Goal: Find specific page/section: Find specific page/section

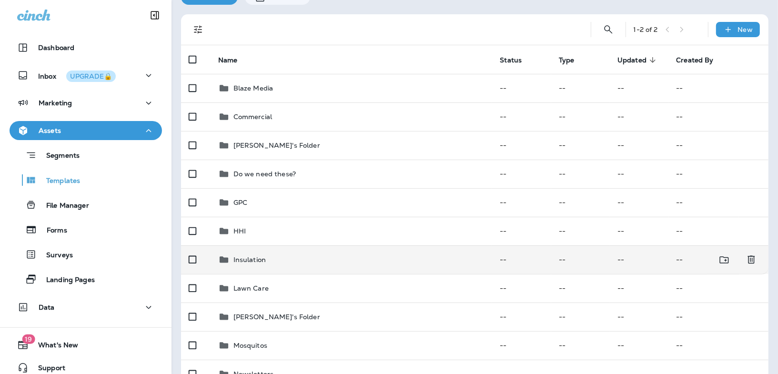
scroll to position [92, 0]
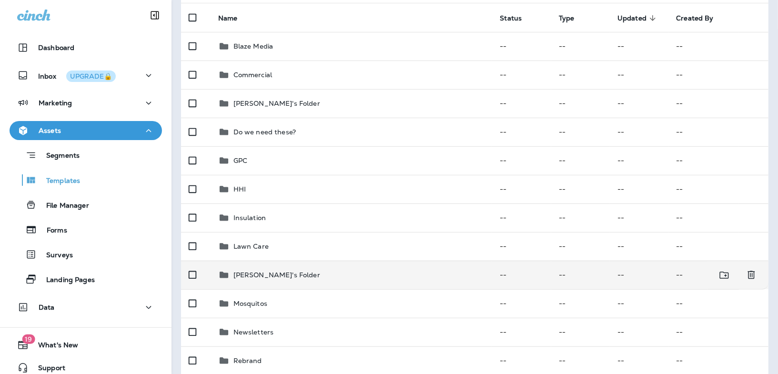
click at [265, 284] on td "[PERSON_NAME]'s Folder" at bounding box center [352, 275] width 282 height 29
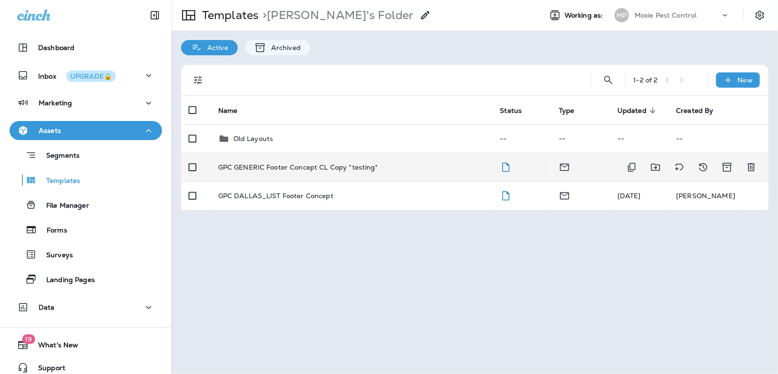
click at [281, 167] on p "GPC GENERIC Footer Concept CL Copy *testing*" at bounding box center [298, 167] width 160 height 8
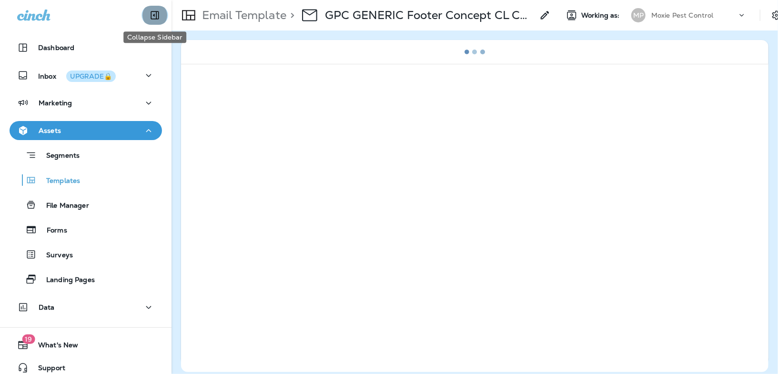
click at [159, 13] on icon "Collapse Sidebar" at bounding box center [154, 15] width 11 height 11
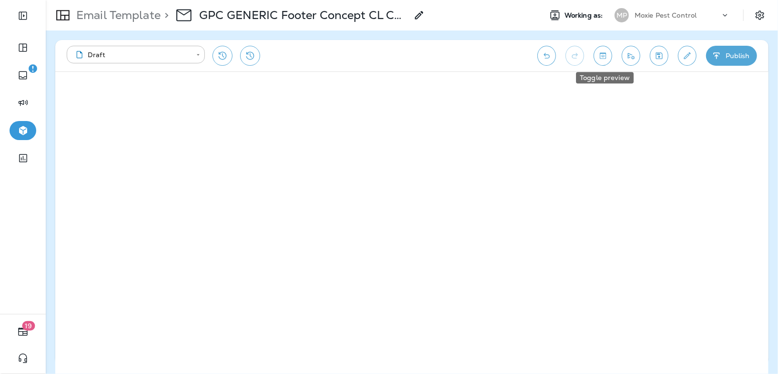
click at [607, 56] on icon "Toggle preview" at bounding box center [603, 56] width 10 height 10
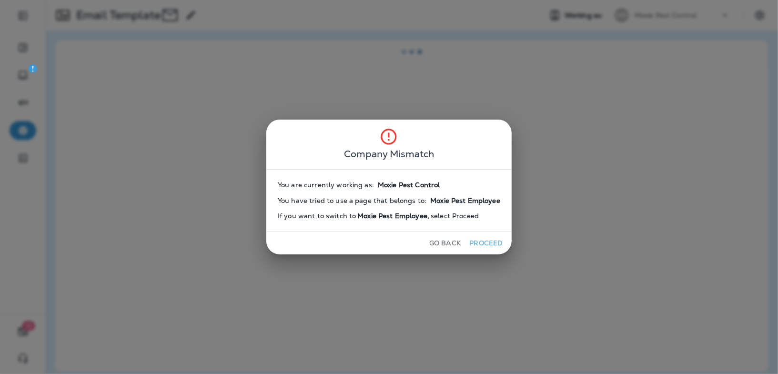
click at [482, 253] on div "Go Back Proceed" at bounding box center [388, 243] width 245 height 22
click at [482, 250] on button "Proceed" at bounding box center [486, 243] width 36 height 15
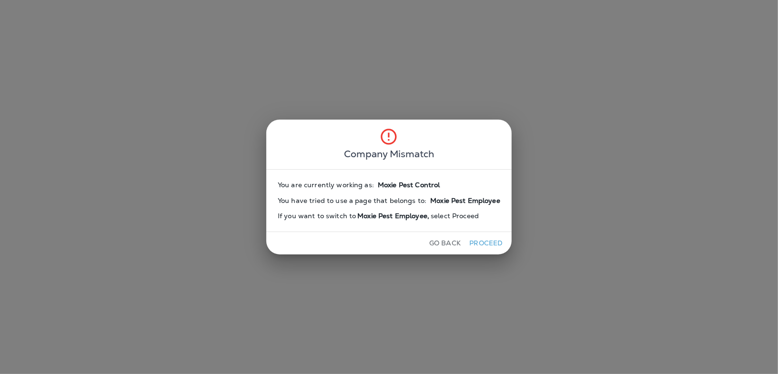
click at [482, 250] on button "Proceed" at bounding box center [486, 243] width 36 height 15
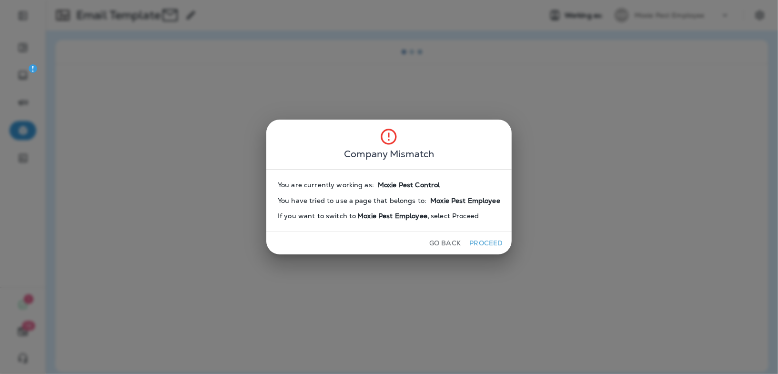
click at [483, 239] on button "Proceed" at bounding box center [486, 243] width 36 height 15
click at [483, 244] on button "Proceed" at bounding box center [486, 243] width 36 height 15
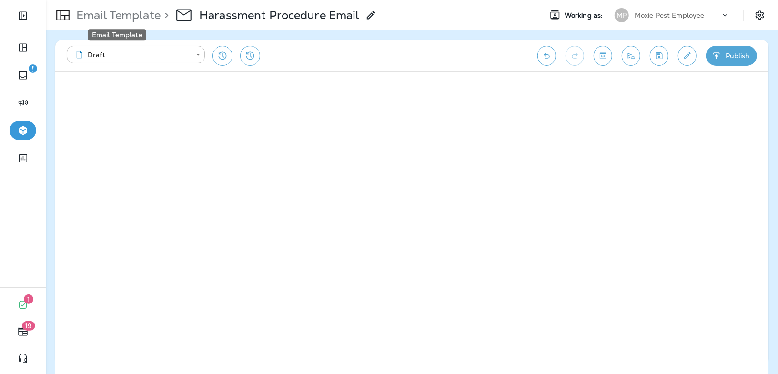
click at [135, 10] on p "Email Template" at bounding box center [116, 15] width 88 height 14
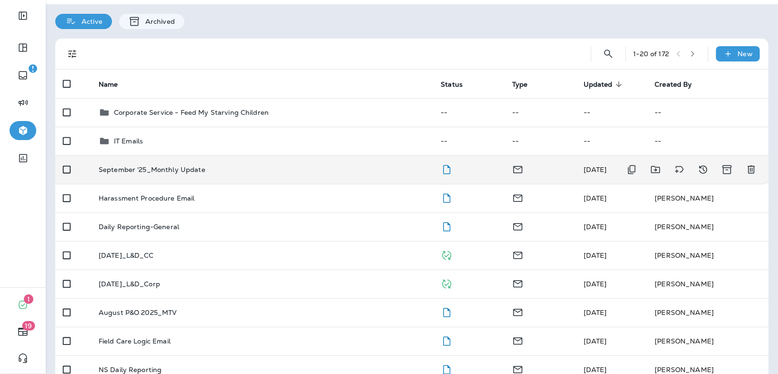
scroll to position [30, 0]
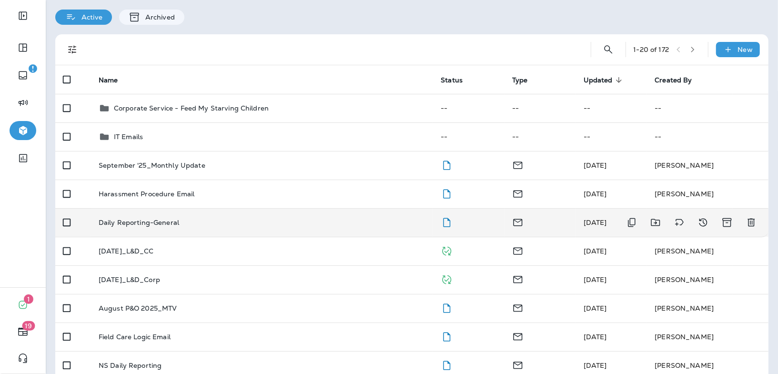
click at [150, 224] on p "Daily Reporting-General" at bounding box center [139, 223] width 80 height 8
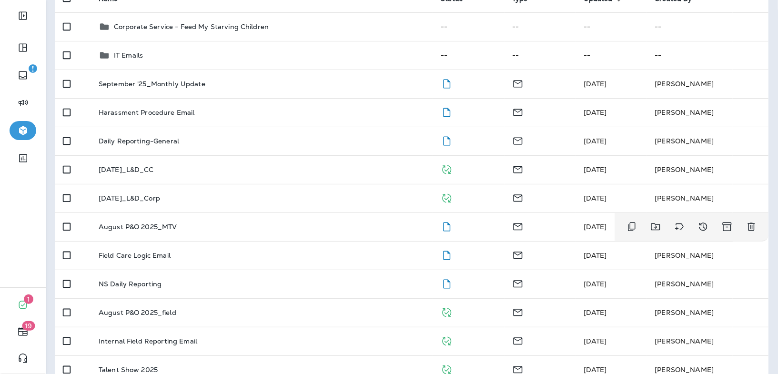
scroll to position [116, 0]
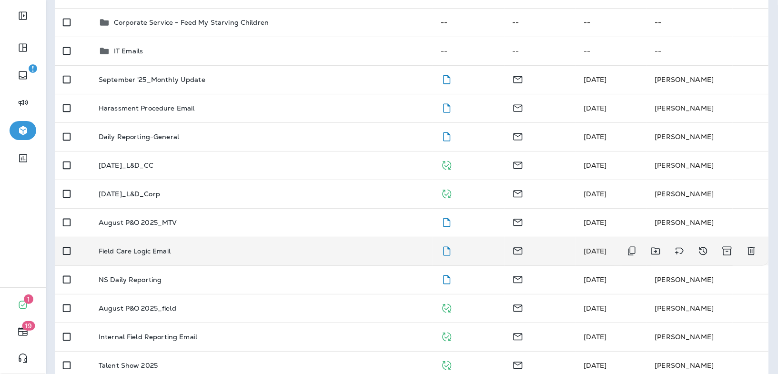
click at [142, 254] on p "Field Care Logic Email" at bounding box center [135, 251] width 72 height 8
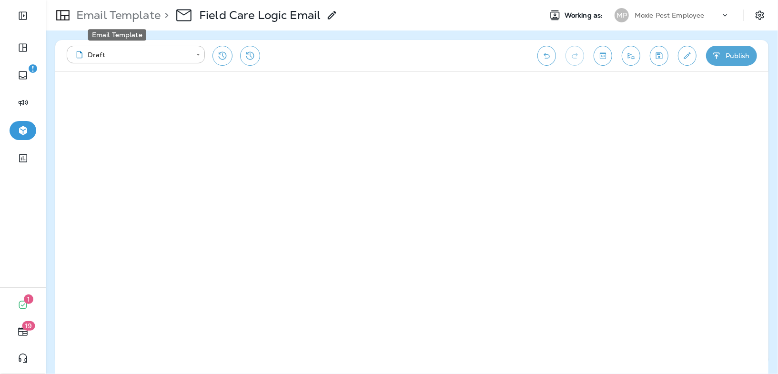
click at [106, 21] on p "Email Template" at bounding box center [116, 15] width 88 height 14
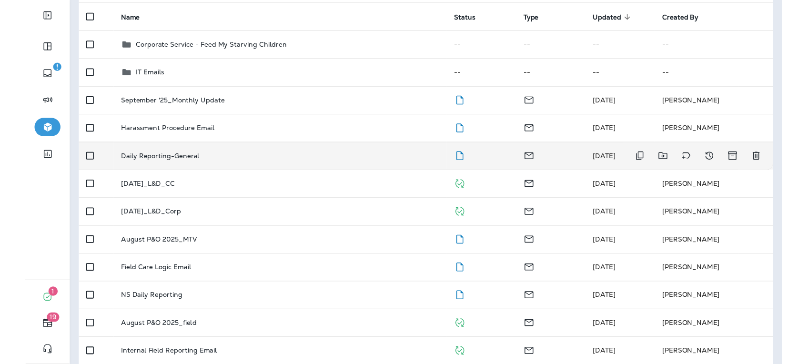
scroll to position [138, 0]
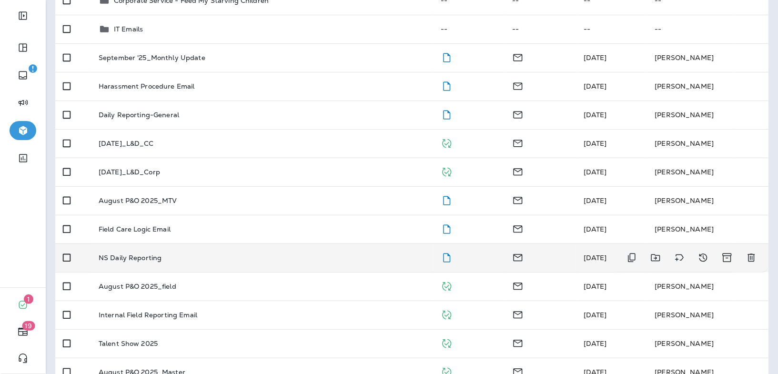
click at [144, 256] on p "NS Daily Reporting" at bounding box center [130, 258] width 63 height 8
